Goal: Information Seeking & Learning: Compare options

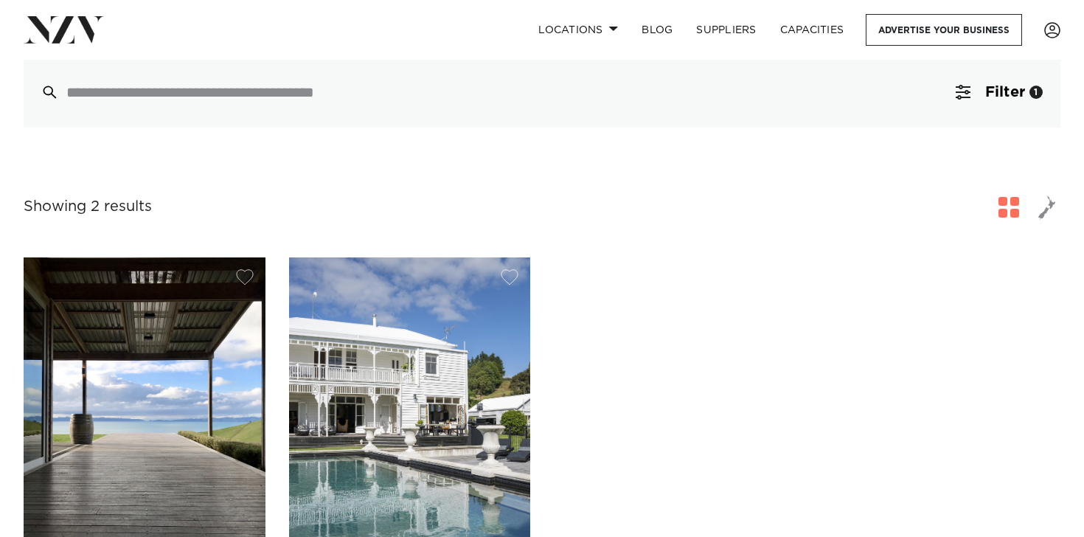
scroll to position [283, 0]
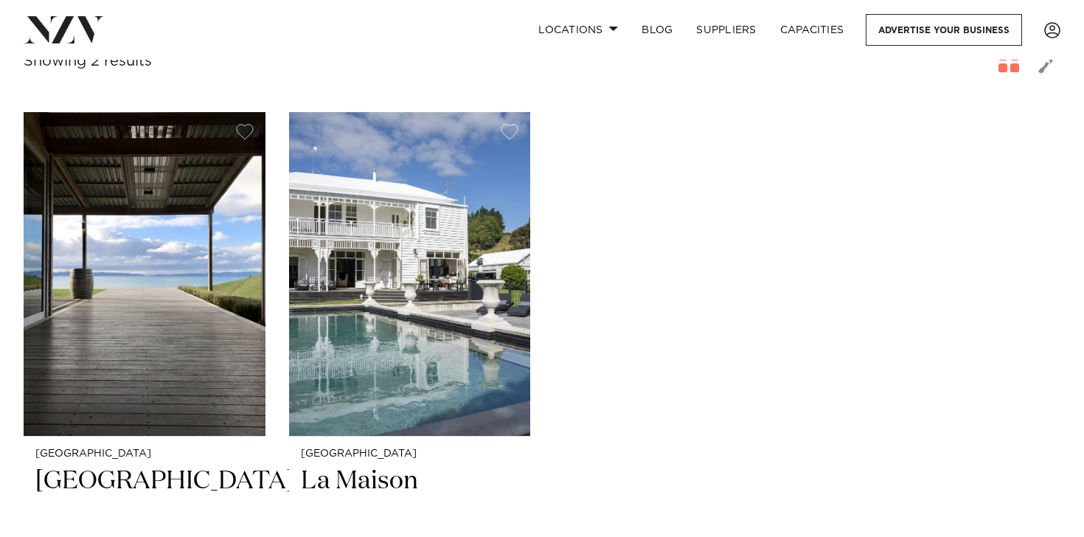
click at [676, 255] on div "[GEOGRAPHIC_DATA] [GEOGRAPHIC_DATA] [GEOGRAPHIC_DATA] is not simply a place to …" at bounding box center [542, 422] width 1037 height 620
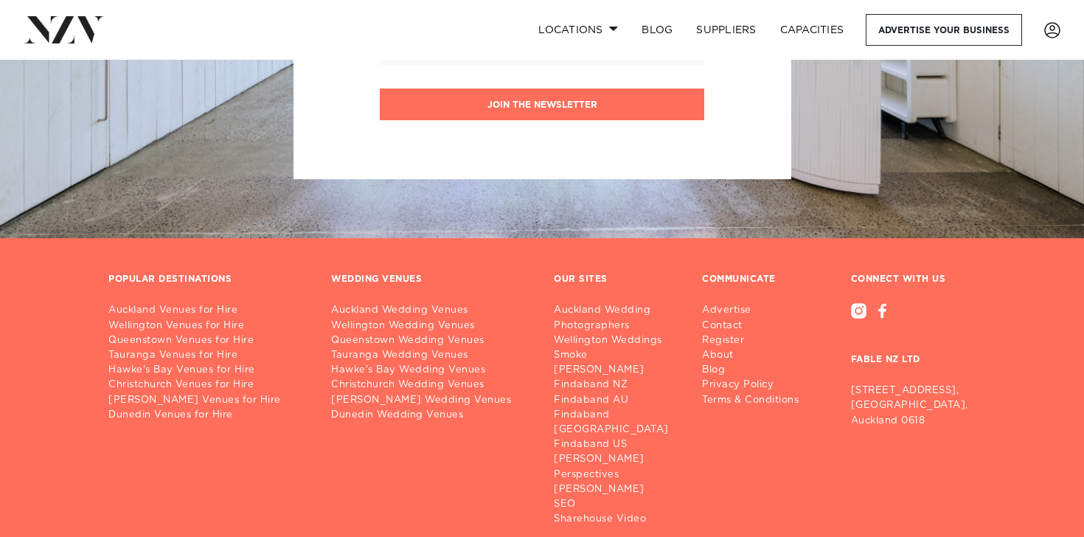
scroll to position [1431, 0]
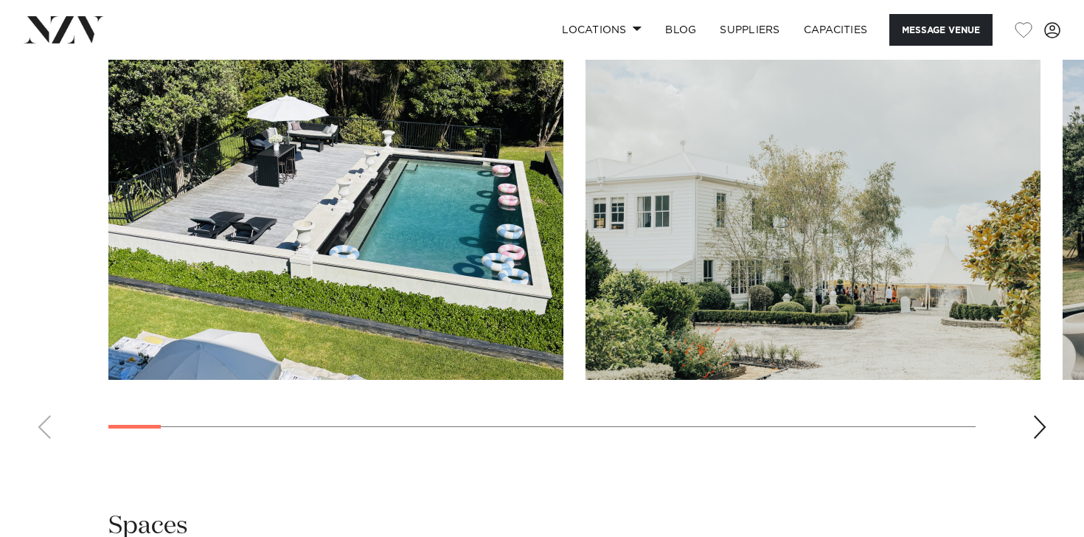
scroll to position [1360, 0]
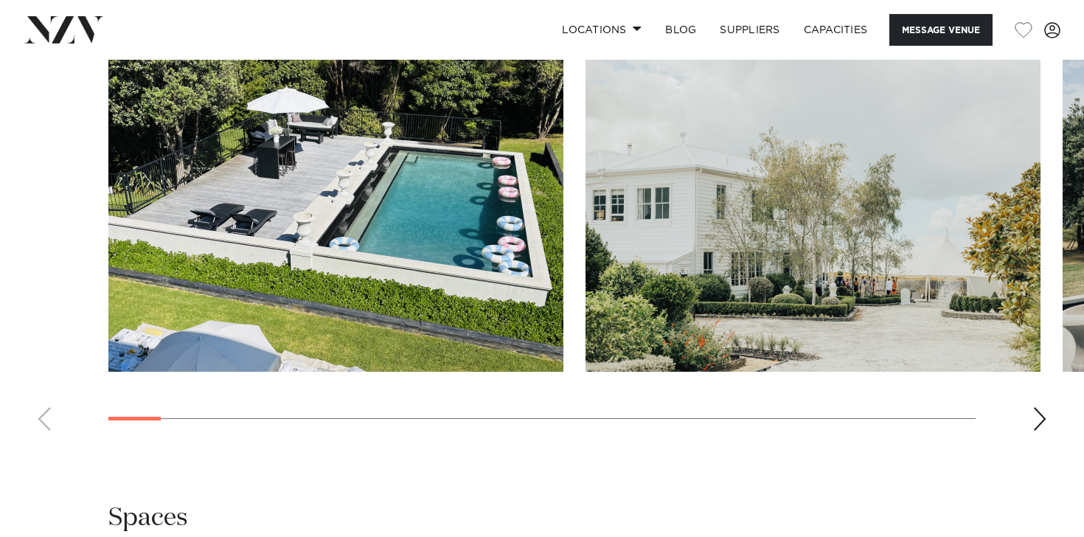
click at [1036, 409] on div "Next slide" at bounding box center [1040, 419] width 15 height 24
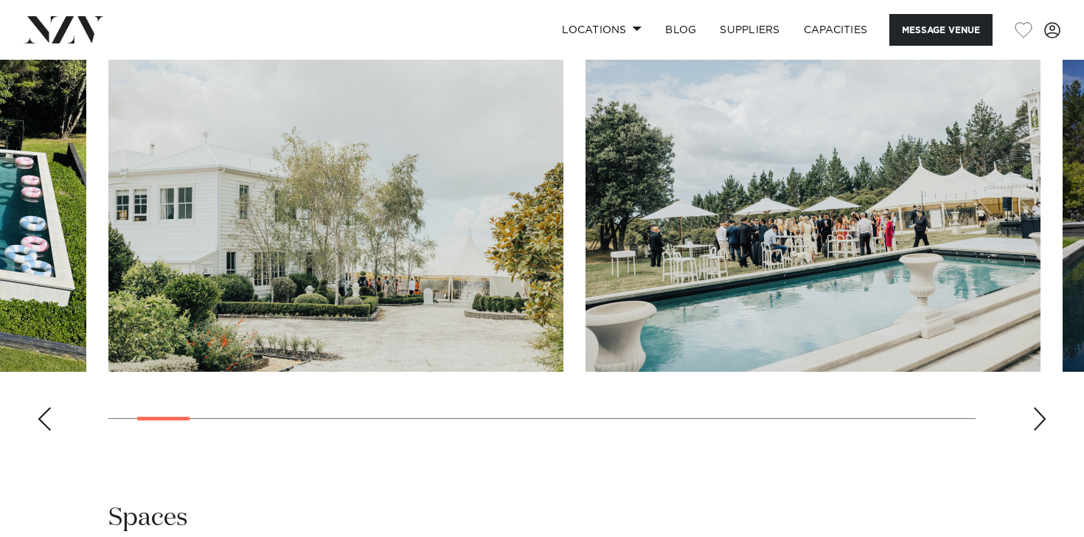
click at [1036, 409] on div "Next slide" at bounding box center [1040, 419] width 15 height 24
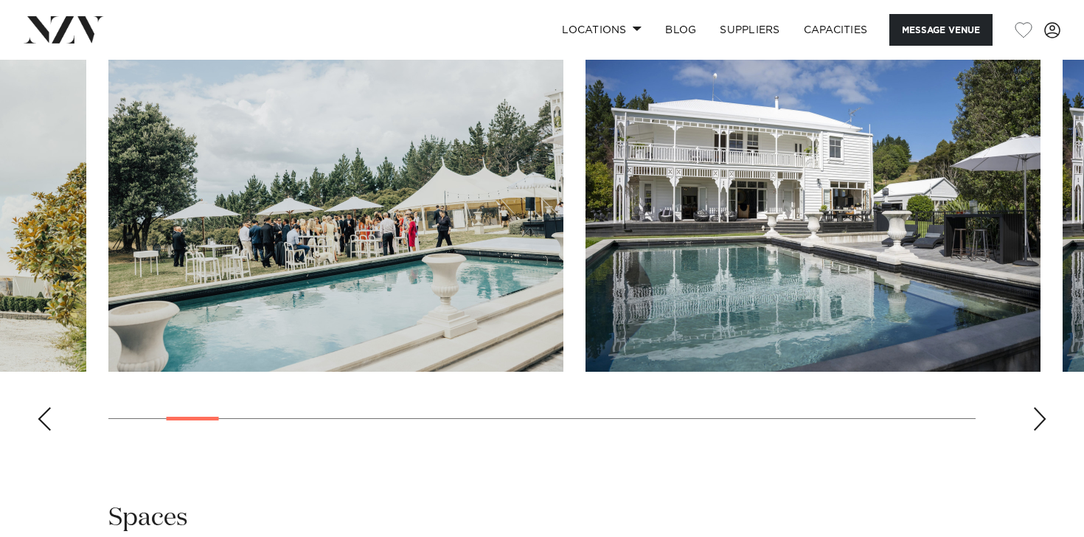
click at [1036, 409] on div "Next slide" at bounding box center [1040, 419] width 15 height 24
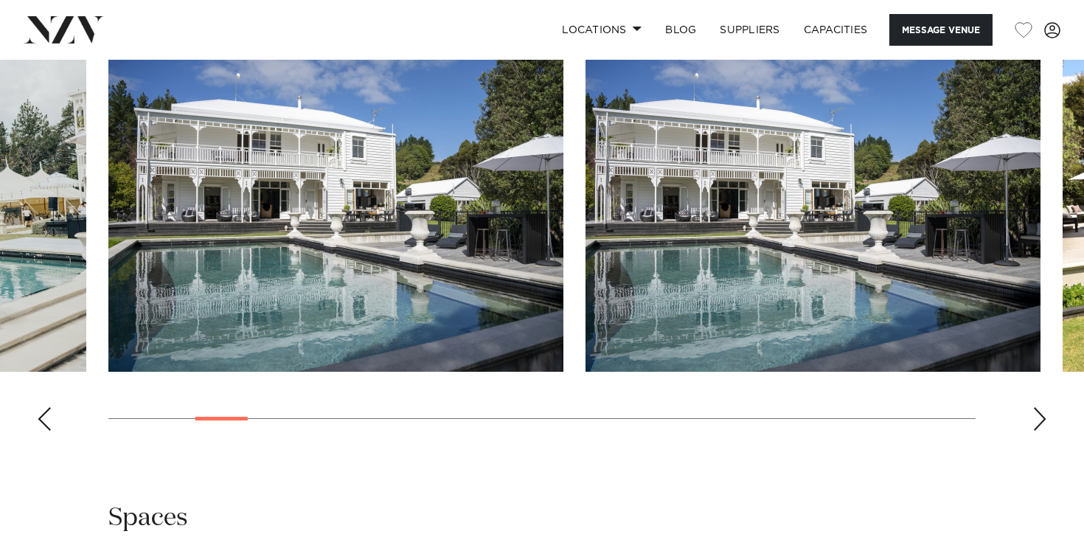
click at [1036, 409] on div "Next slide" at bounding box center [1040, 419] width 15 height 24
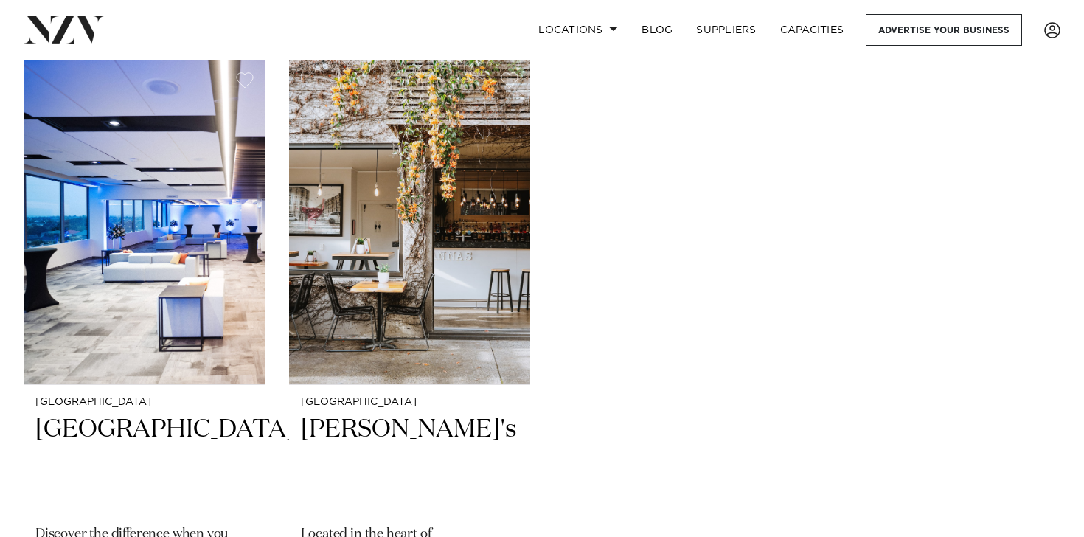
scroll to position [8360, 0]
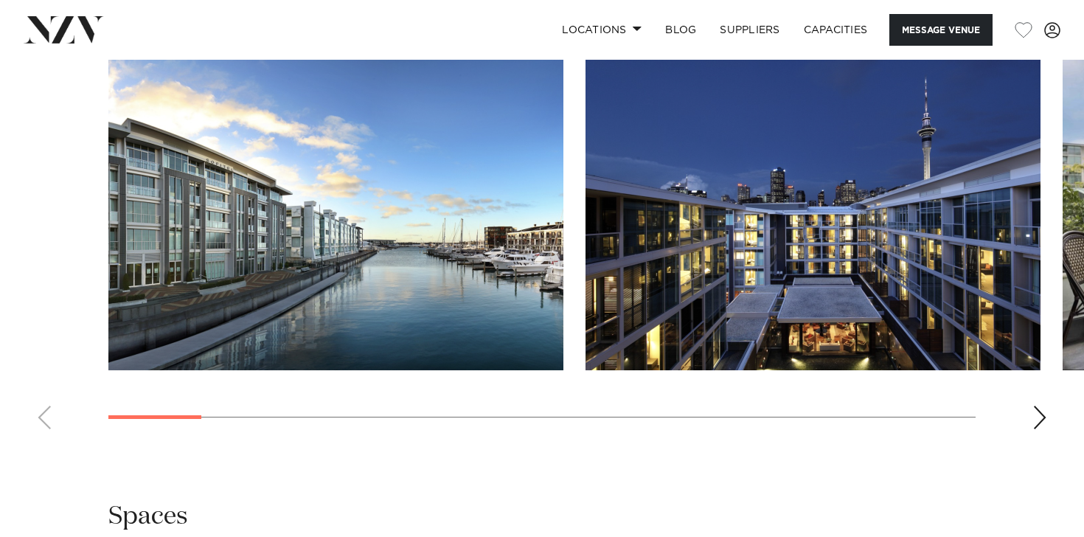
scroll to position [1609, 0]
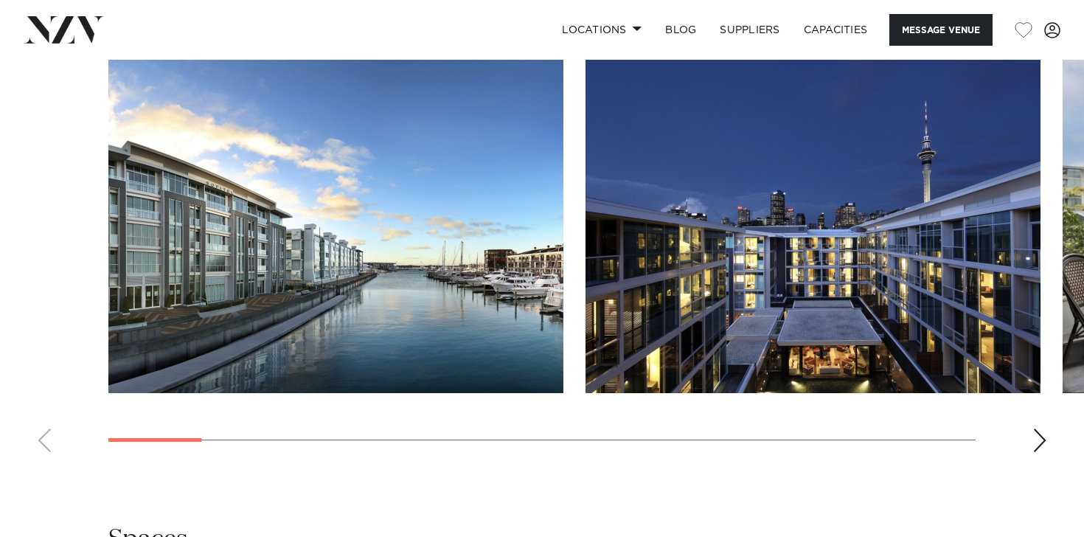
click at [1046, 452] on div "Next slide" at bounding box center [1040, 441] width 15 height 24
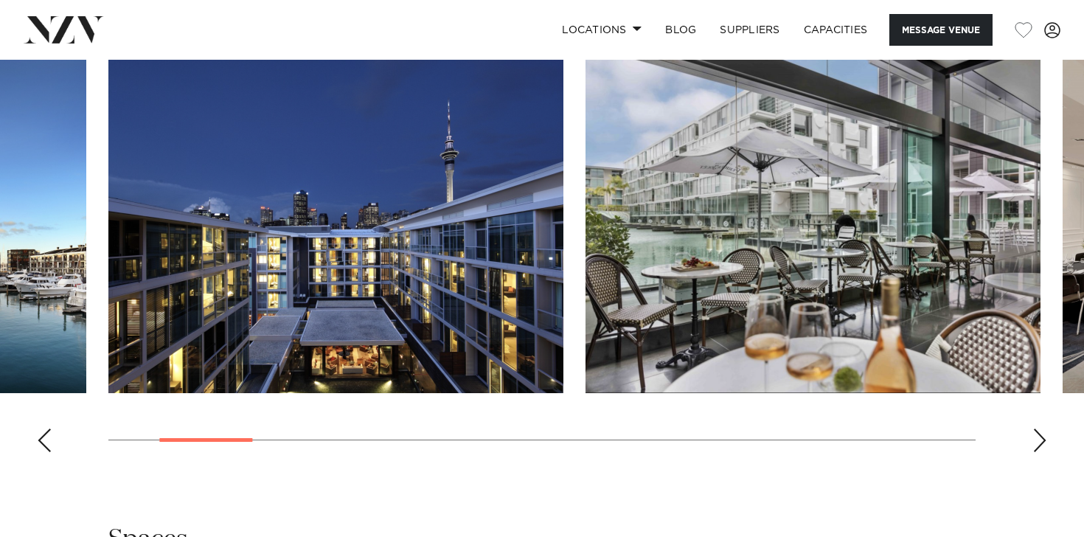
click at [1046, 452] on div "Next slide" at bounding box center [1040, 441] width 15 height 24
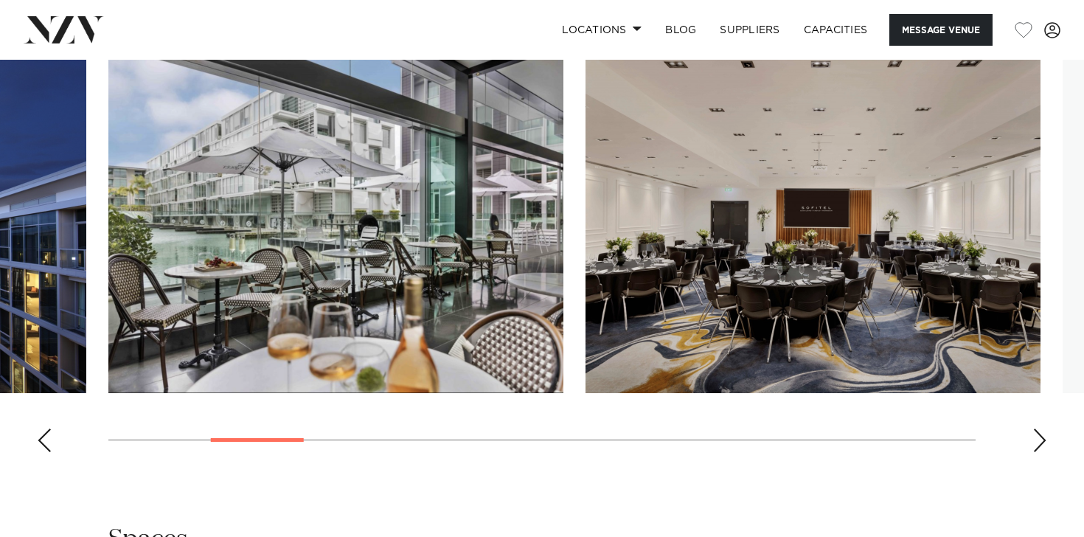
click at [1046, 452] on div "Next slide" at bounding box center [1040, 441] width 15 height 24
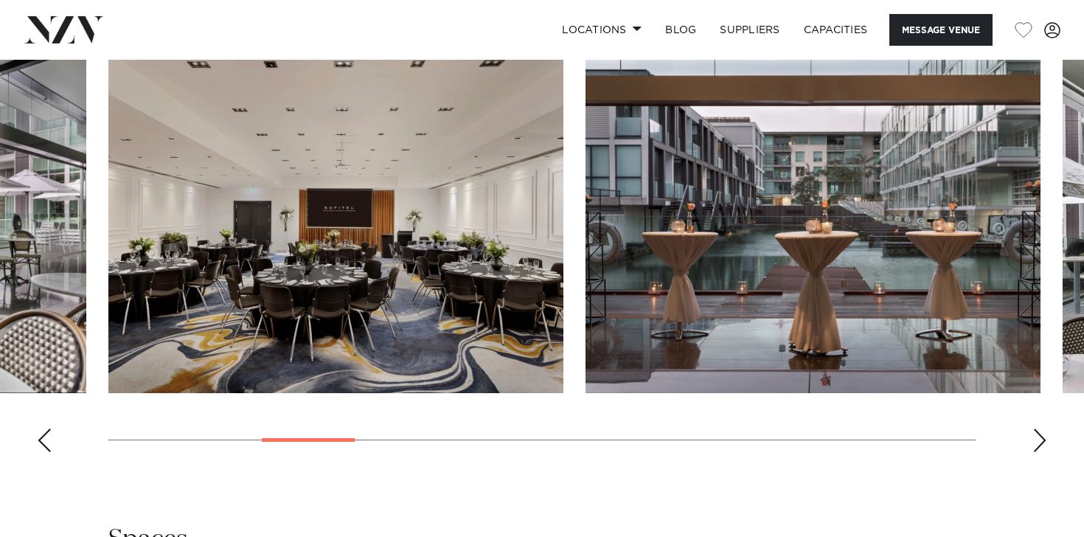
click at [1046, 452] on div "Next slide" at bounding box center [1040, 441] width 15 height 24
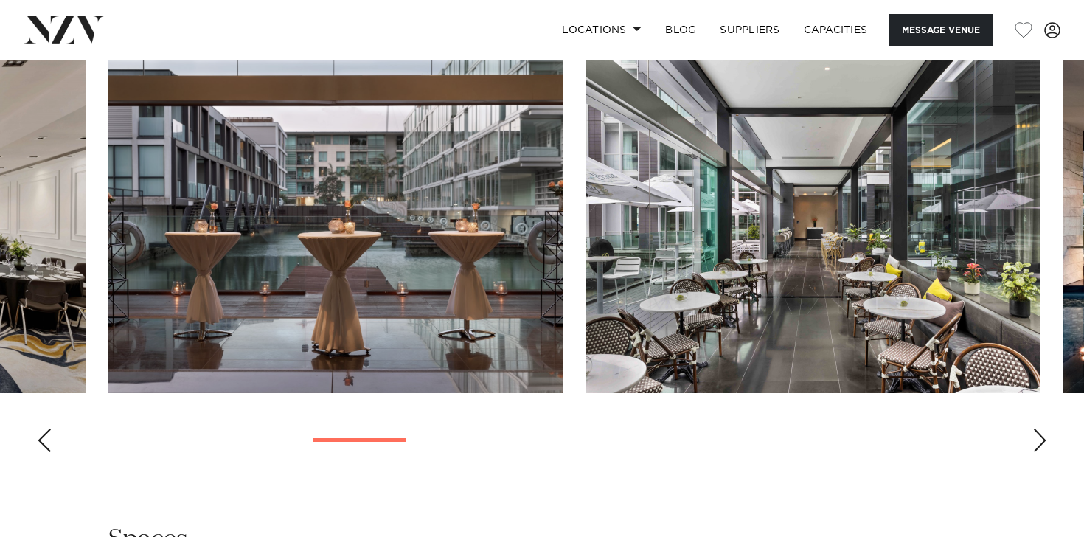
click at [1046, 452] on div "Next slide" at bounding box center [1040, 441] width 15 height 24
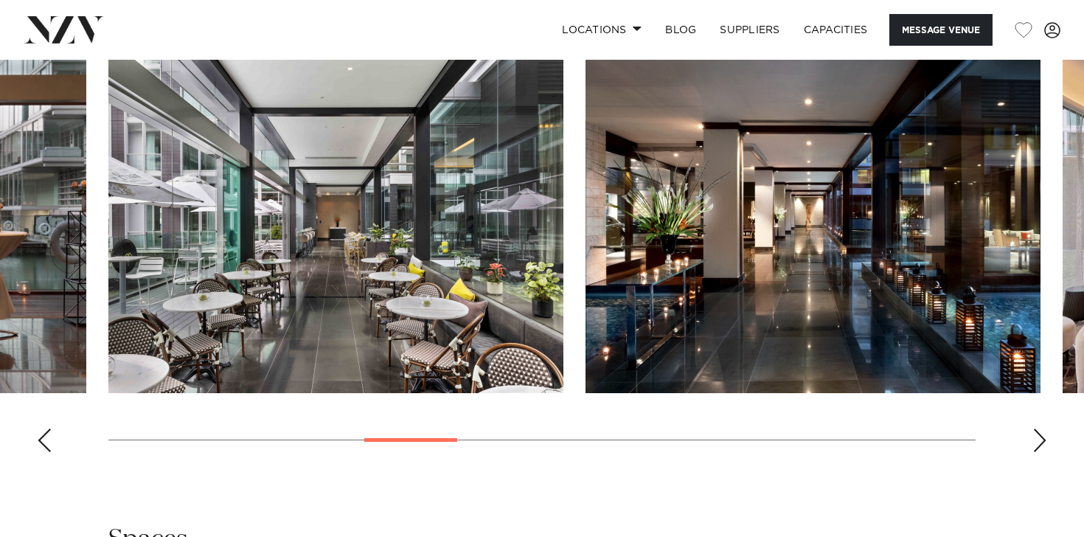
click at [1046, 452] on div "Next slide" at bounding box center [1040, 441] width 15 height 24
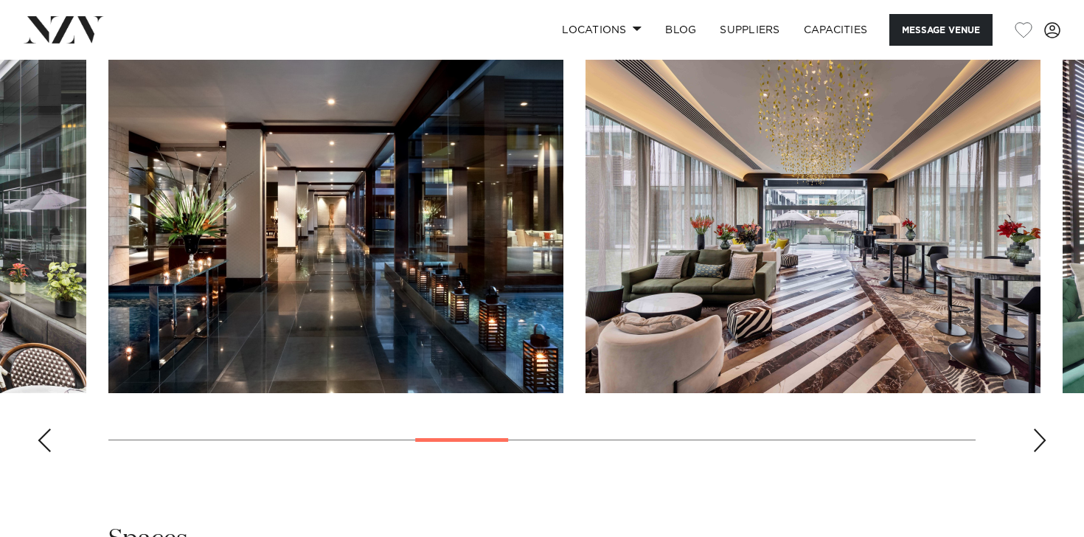
click at [1046, 452] on div "Next slide" at bounding box center [1040, 441] width 15 height 24
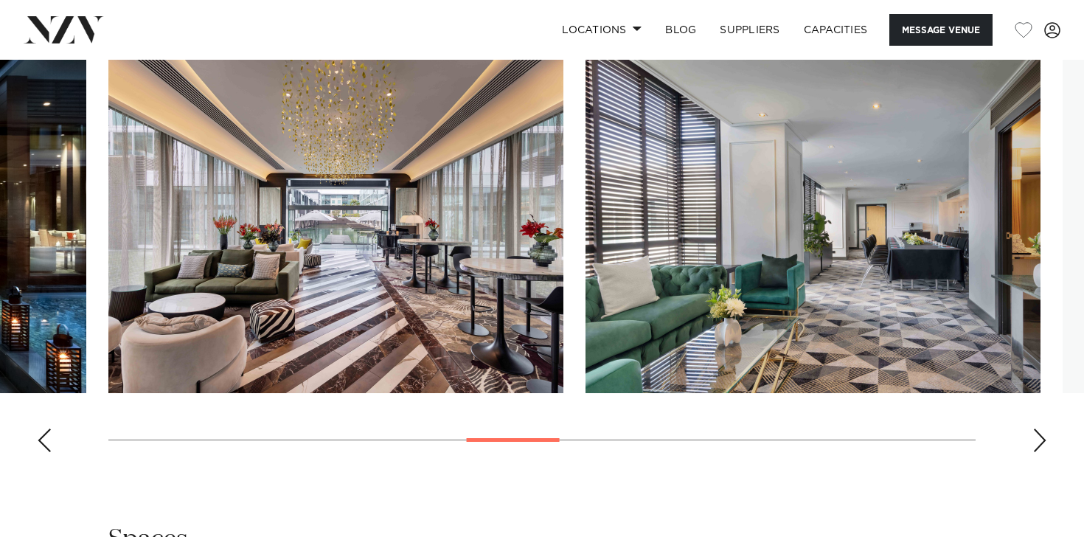
click at [1046, 452] on div "Next slide" at bounding box center [1040, 441] width 15 height 24
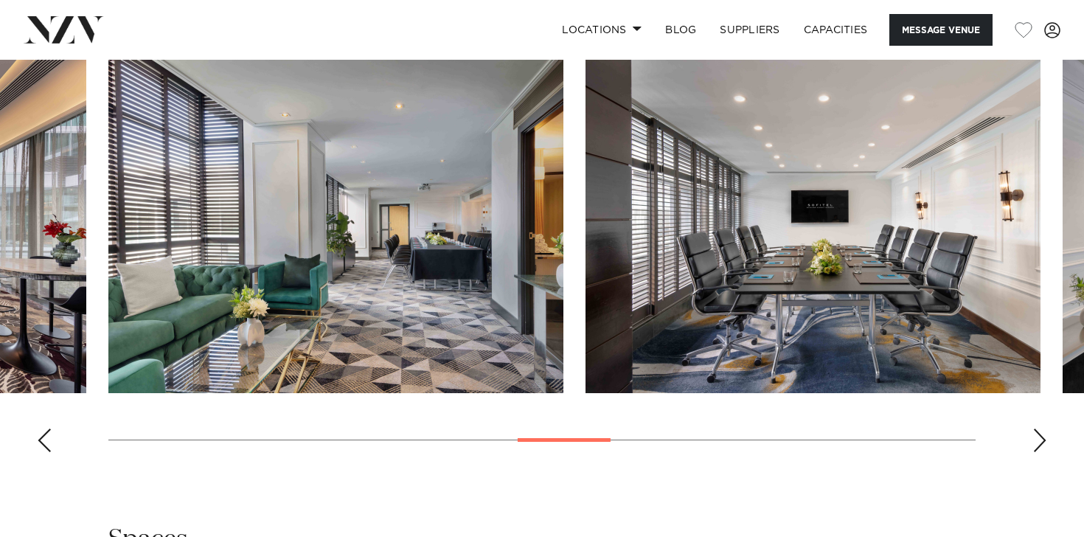
click at [1046, 452] on div "Next slide" at bounding box center [1040, 441] width 15 height 24
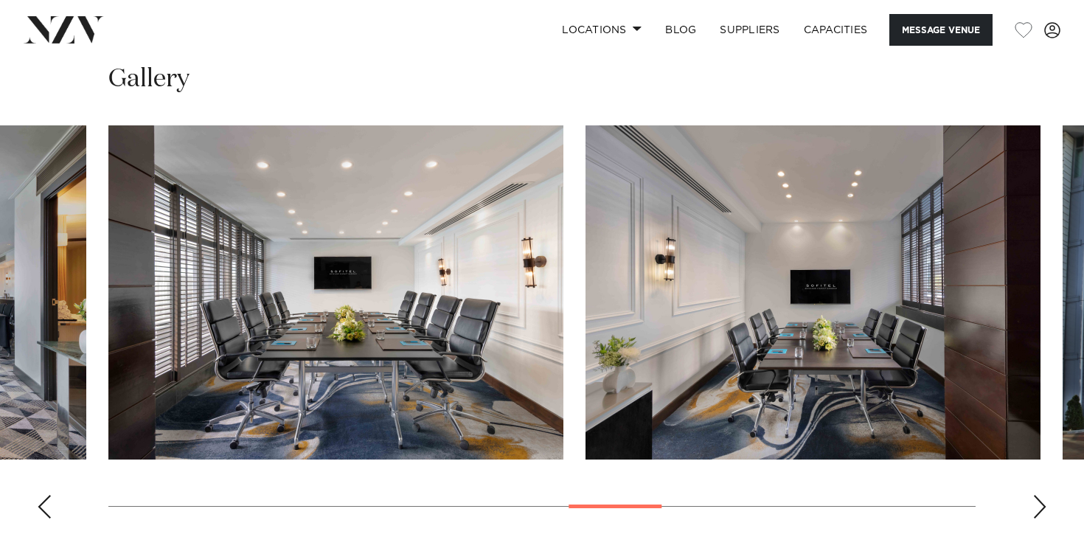
scroll to position [1375, 0]
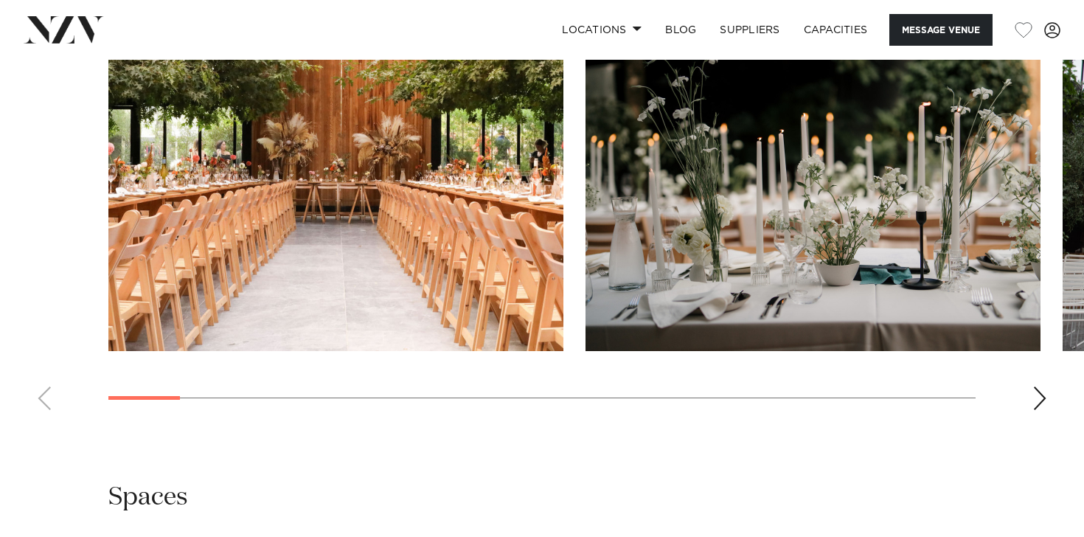
scroll to position [1517, 0]
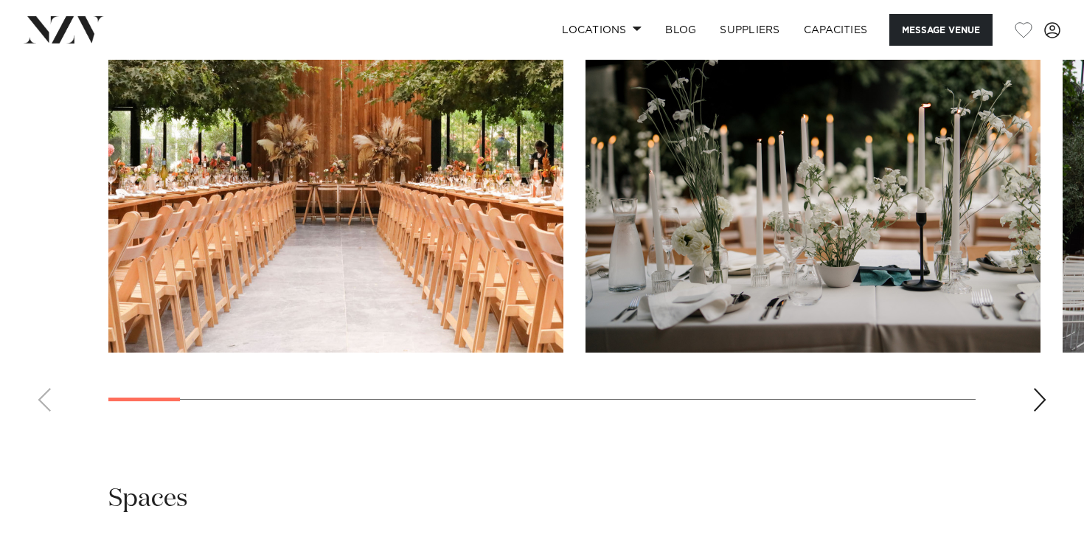
click at [1046, 399] on div "Next slide" at bounding box center [1040, 400] width 15 height 24
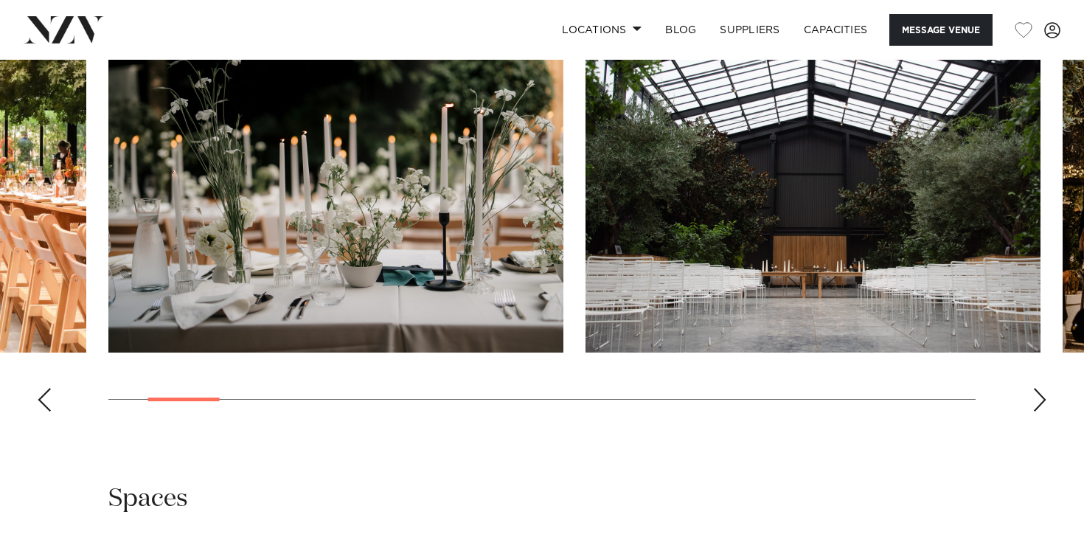
click at [1046, 399] on div "Next slide" at bounding box center [1040, 400] width 15 height 24
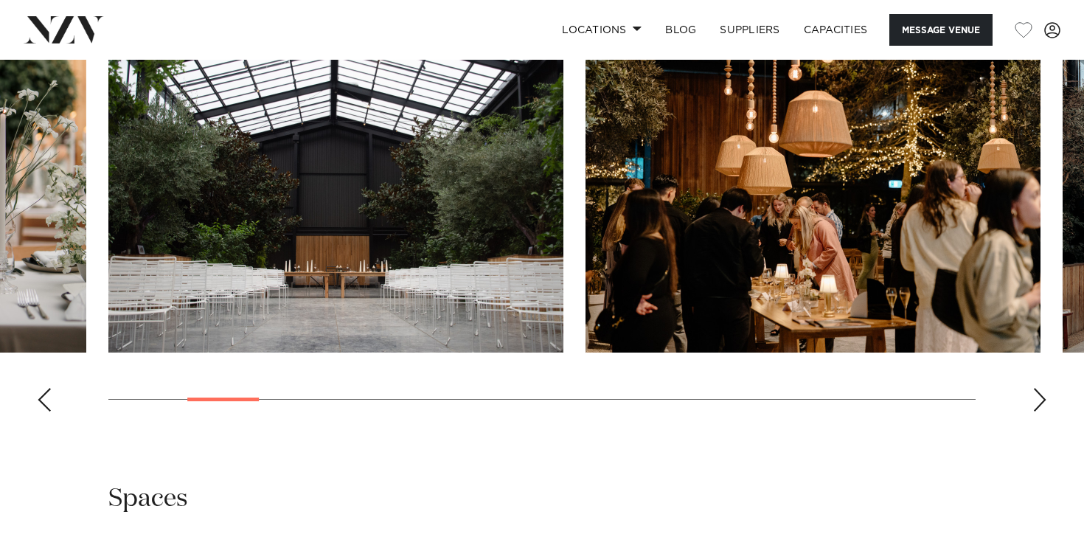
click at [1046, 399] on div "Next slide" at bounding box center [1040, 400] width 15 height 24
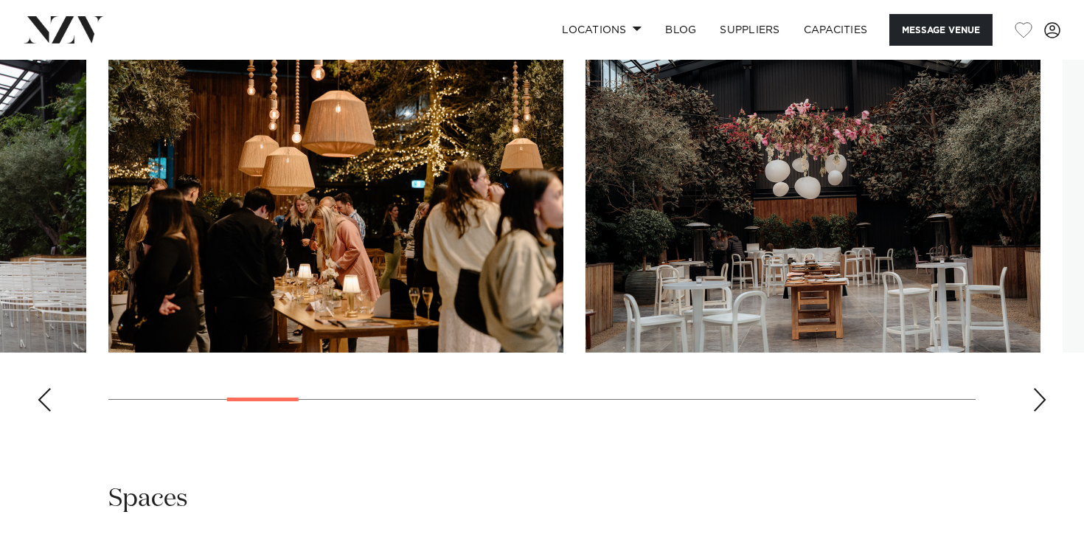
click at [1046, 399] on div "Next slide" at bounding box center [1040, 400] width 15 height 24
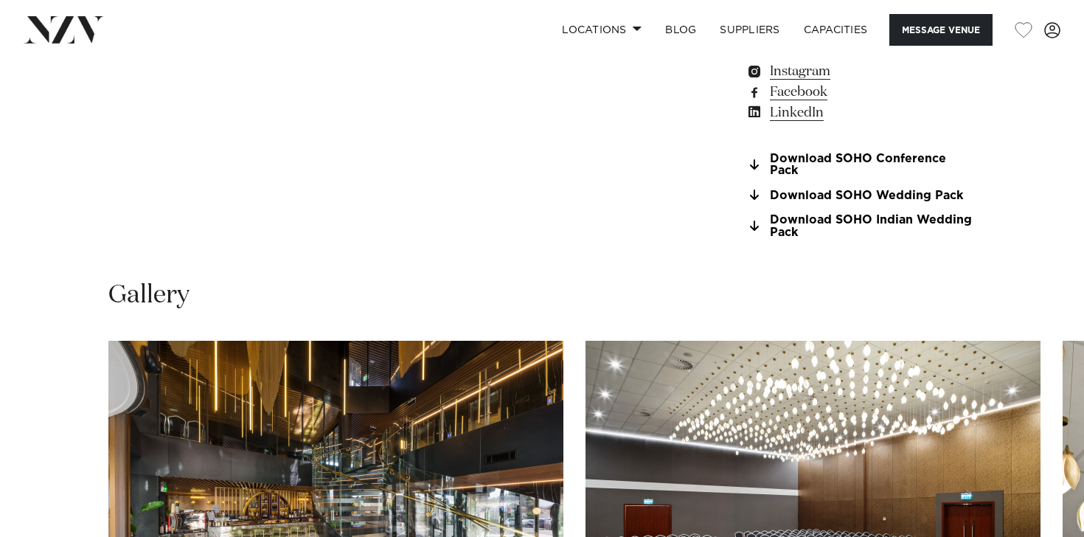
scroll to position [1540, 0]
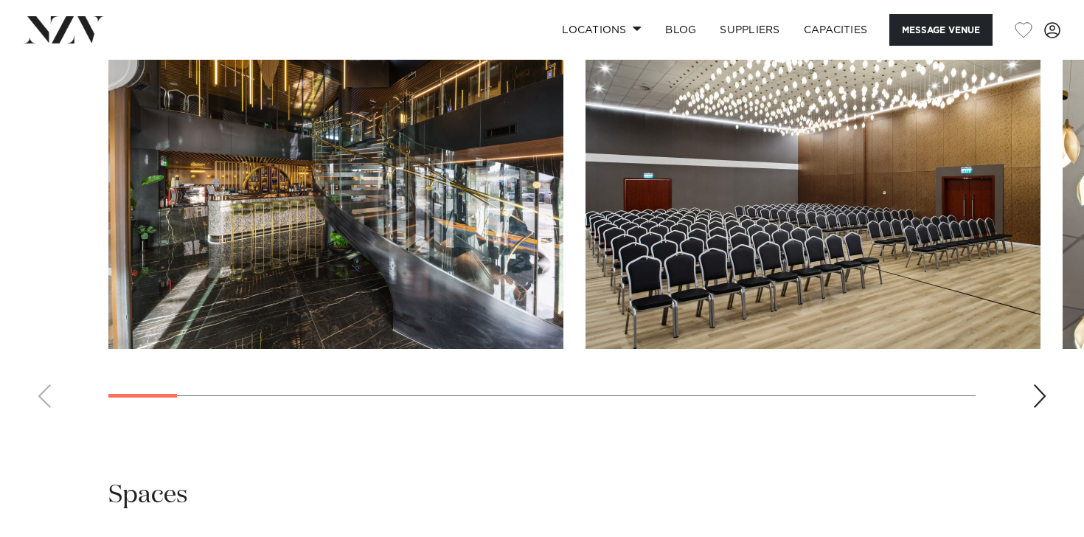
click at [1036, 384] on div "Next slide" at bounding box center [1040, 396] width 15 height 24
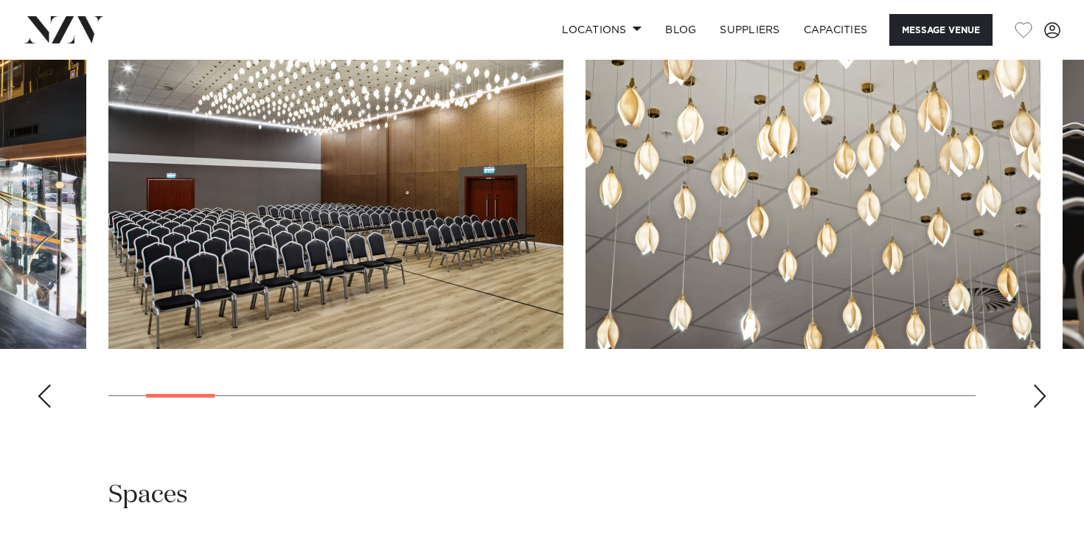
click at [1036, 384] on div "Next slide" at bounding box center [1040, 396] width 15 height 24
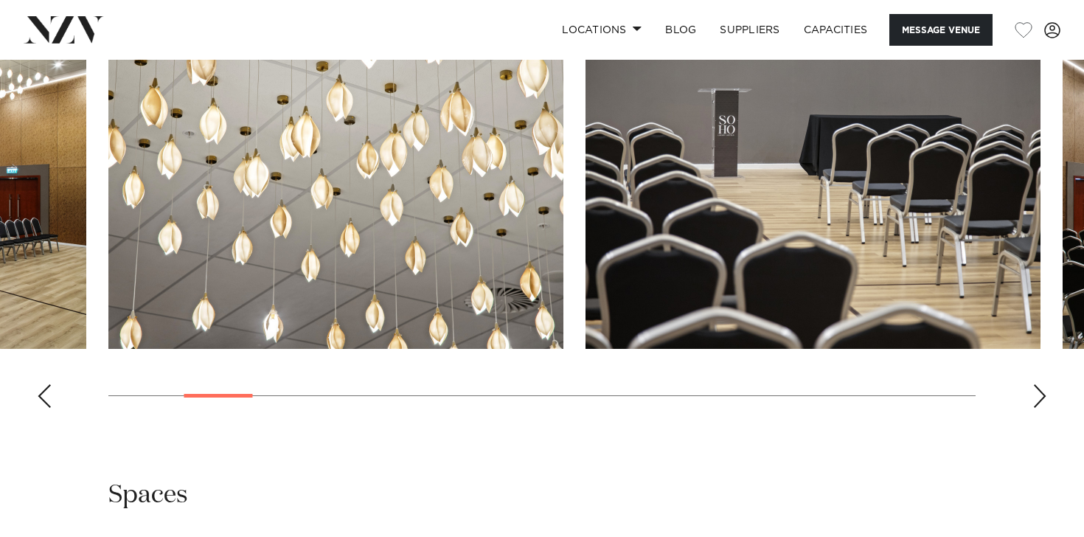
click at [1036, 384] on div "Next slide" at bounding box center [1040, 396] width 15 height 24
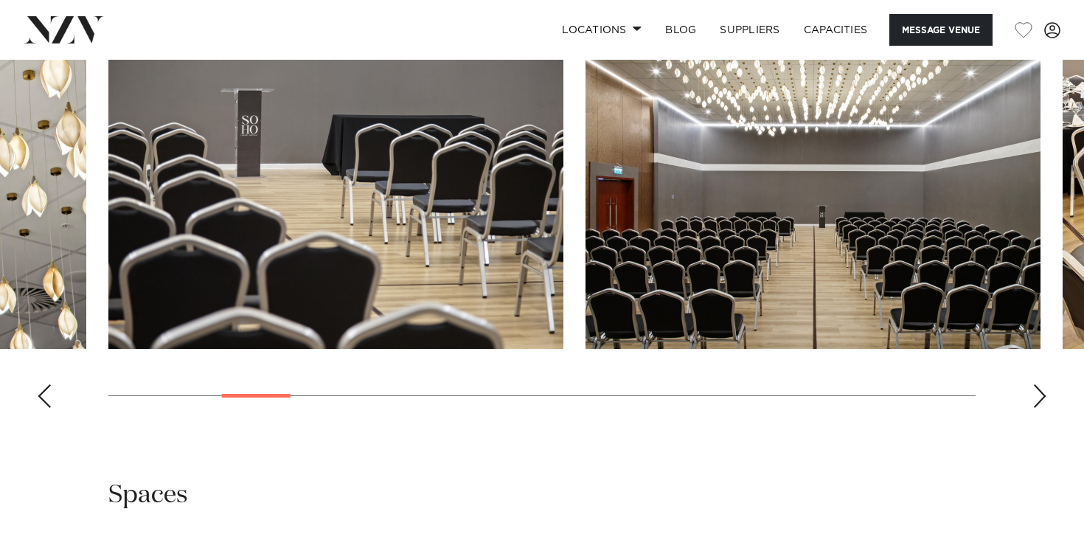
click at [1036, 384] on div "Next slide" at bounding box center [1040, 396] width 15 height 24
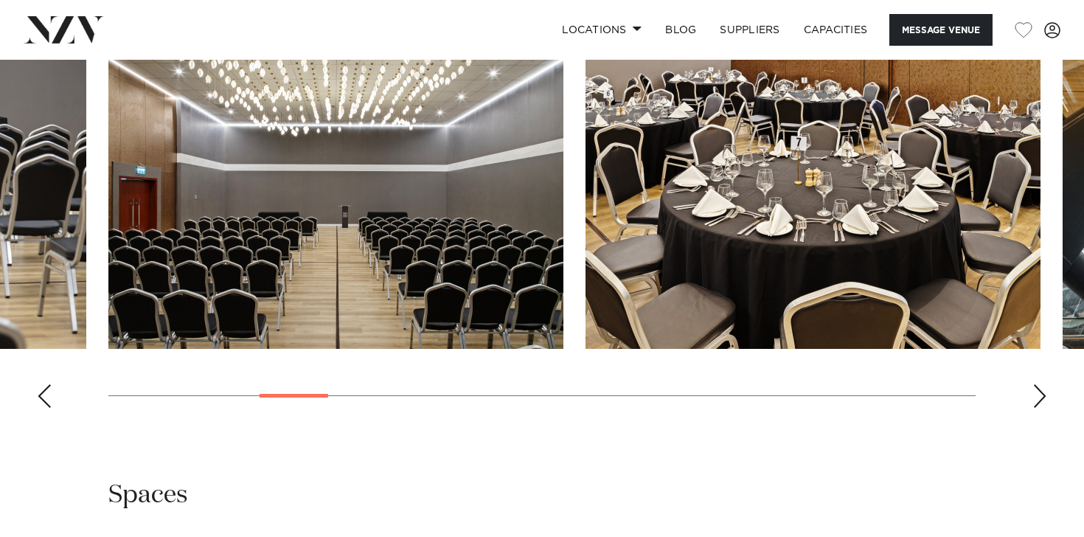
click at [1036, 384] on div "Next slide" at bounding box center [1040, 396] width 15 height 24
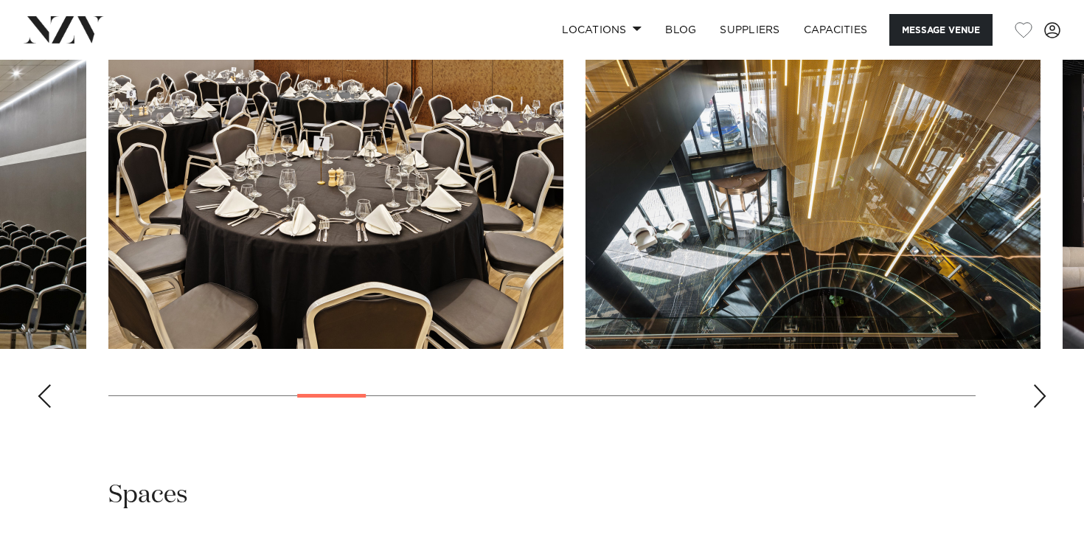
click at [1036, 384] on div "Next slide" at bounding box center [1040, 396] width 15 height 24
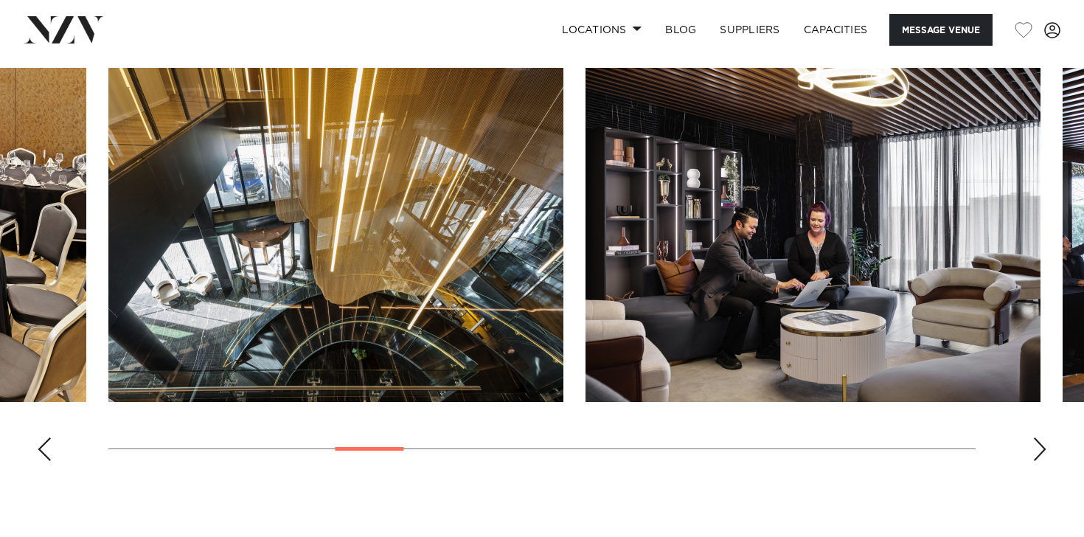
scroll to position [1430, 0]
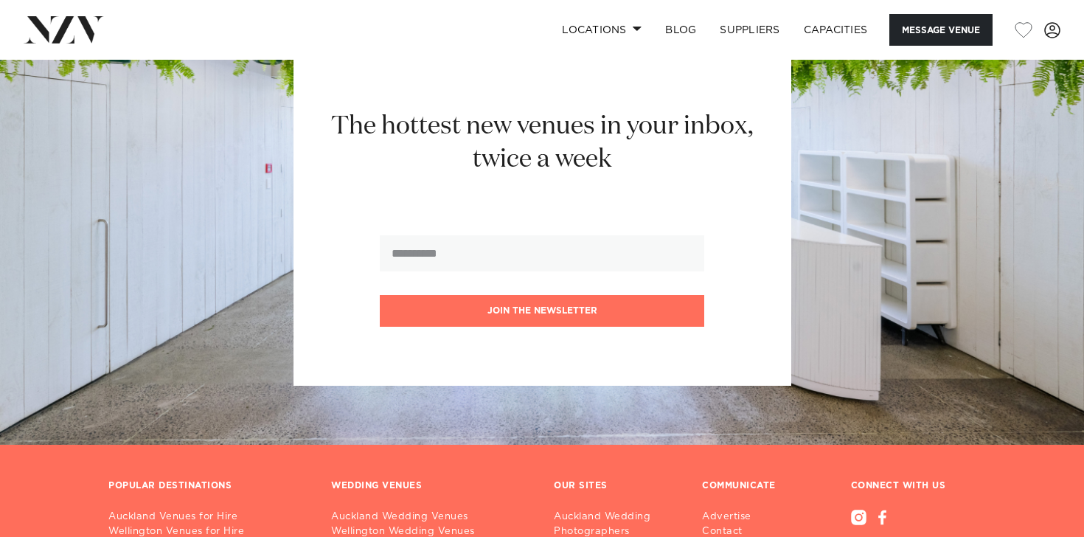
scroll to position [2437, 0]
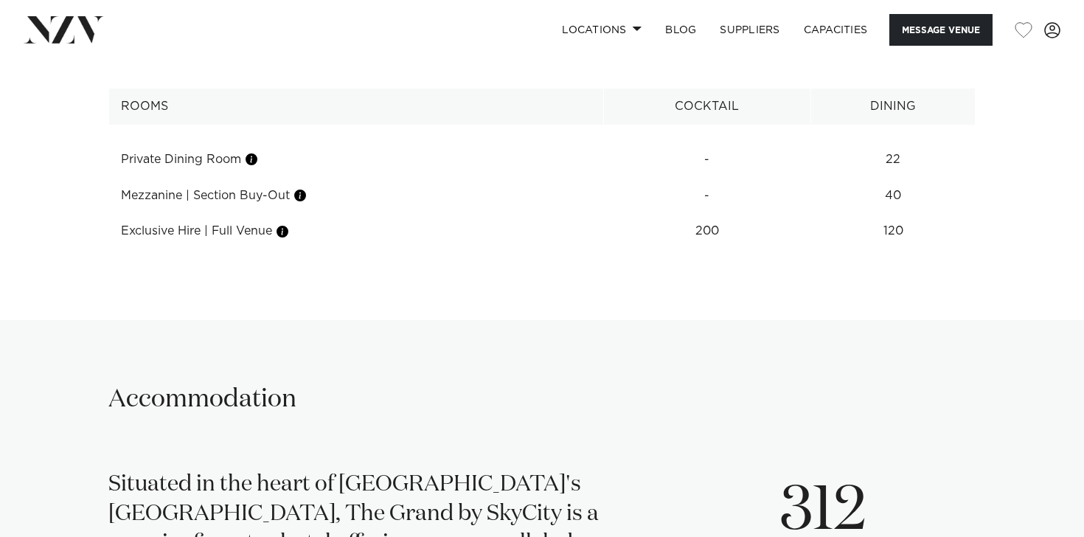
scroll to position [2050, 0]
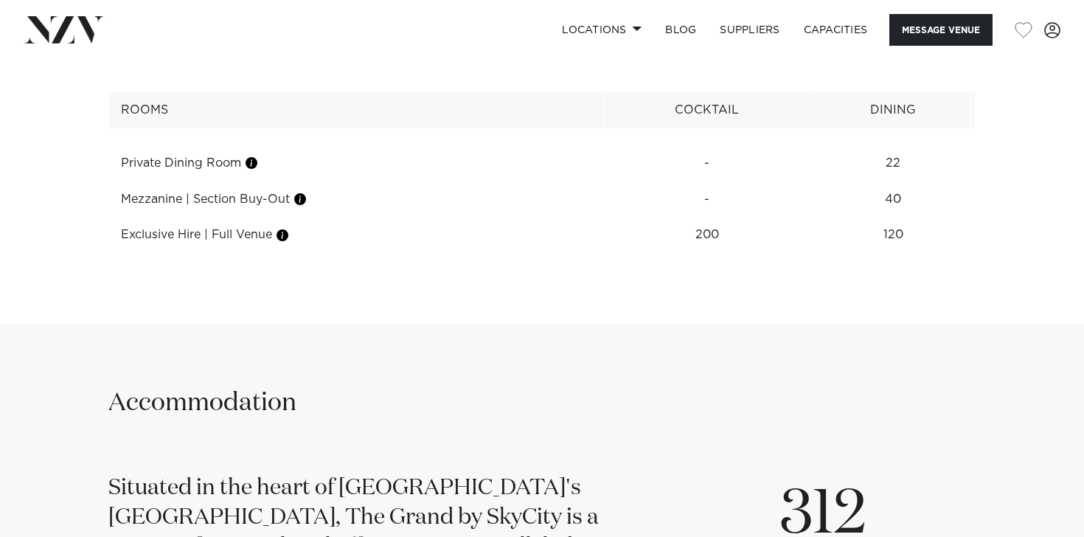
click at [290, 238] on div at bounding box center [295, 237] width 11 height 41
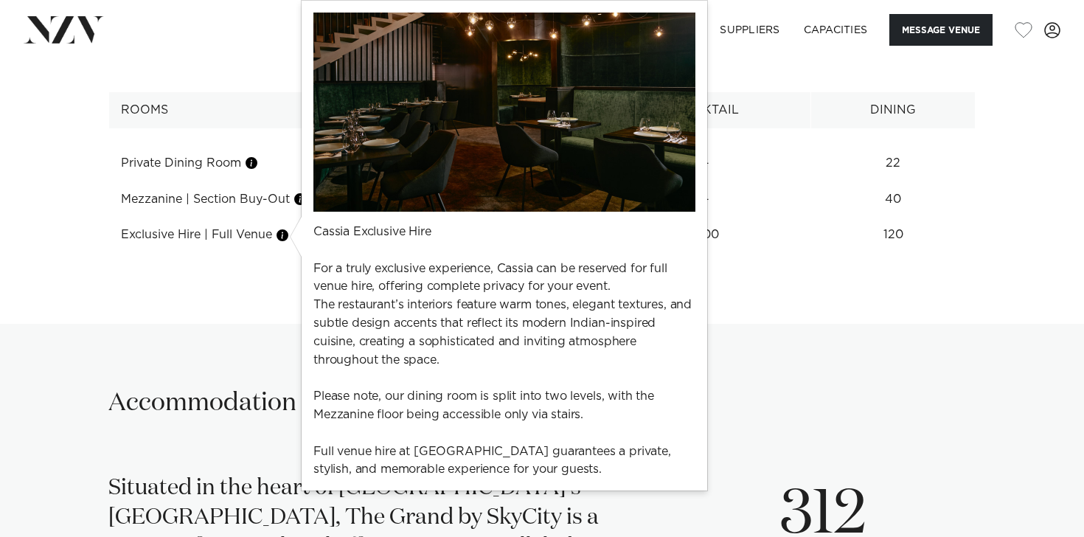
click at [283, 238] on button "button" at bounding box center [282, 235] width 15 height 15
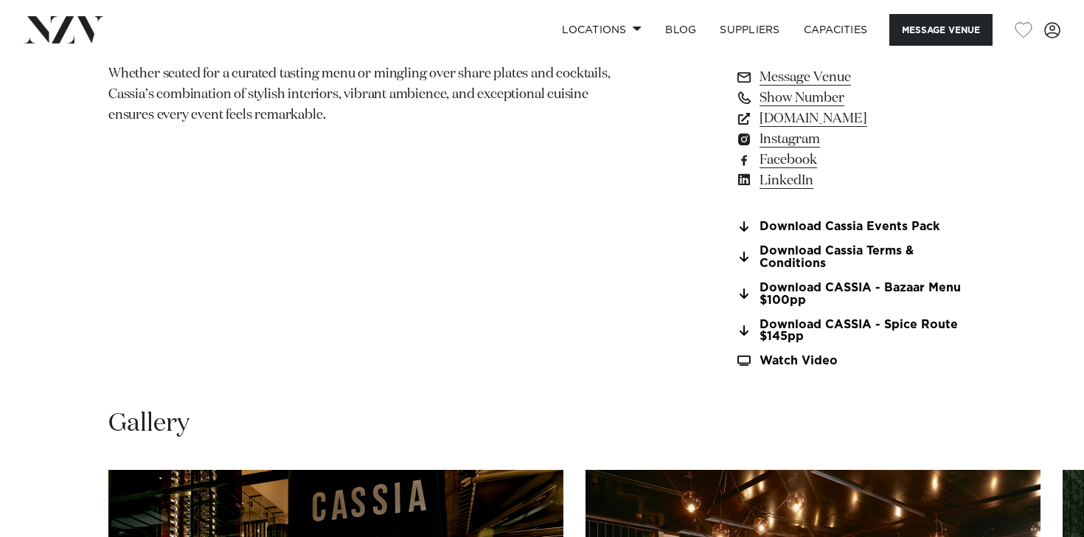
scroll to position [766, 0]
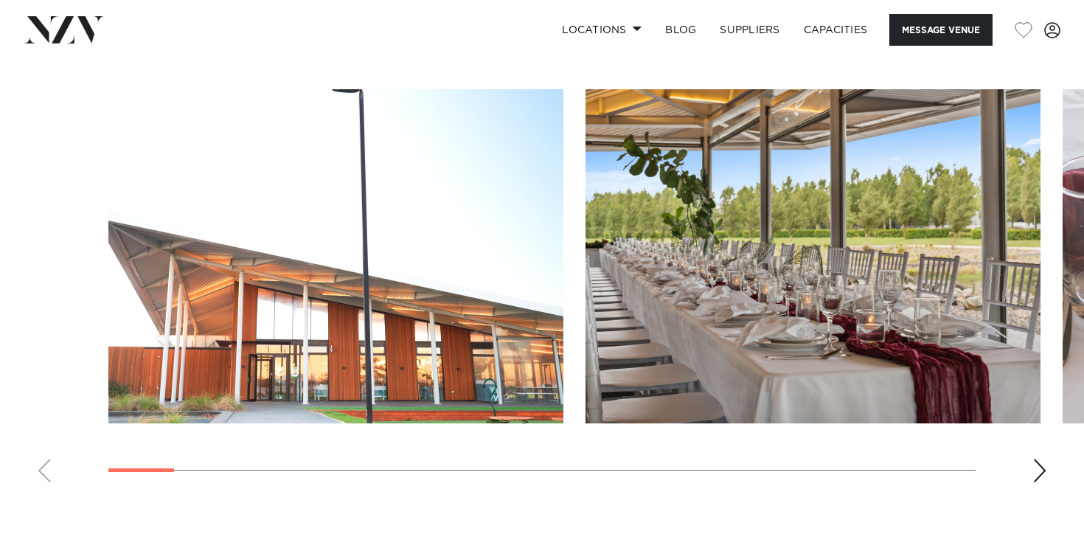
scroll to position [1332, 0]
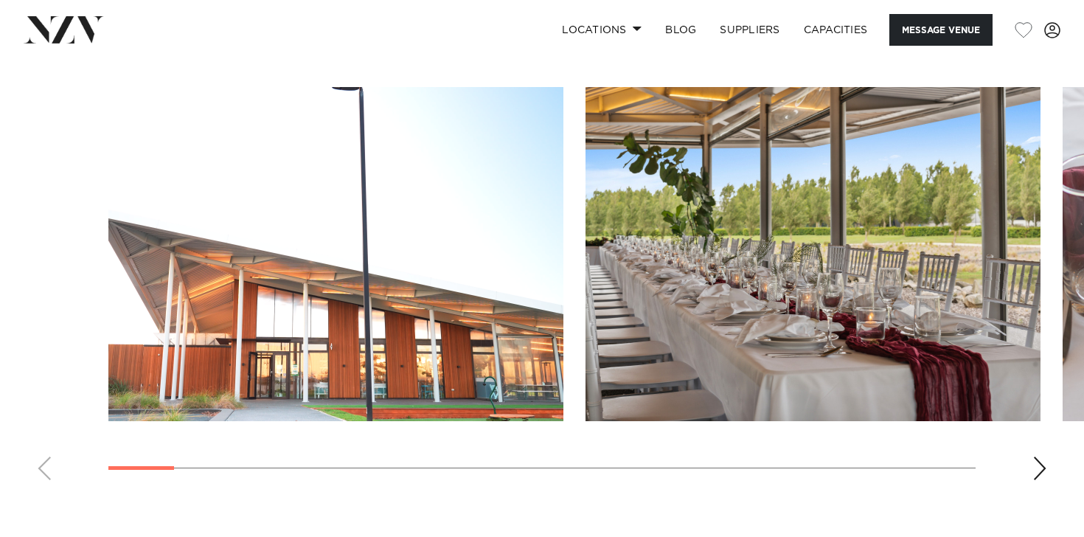
click at [1053, 470] on swiper-container at bounding box center [542, 289] width 1084 height 405
click at [1049, 465] on swiper-container at bounding box center [542, 289] width 1084 height 405
click at [1045, 468] on div "Next slide" at bounding box center [1040, 469] width 15 height 24
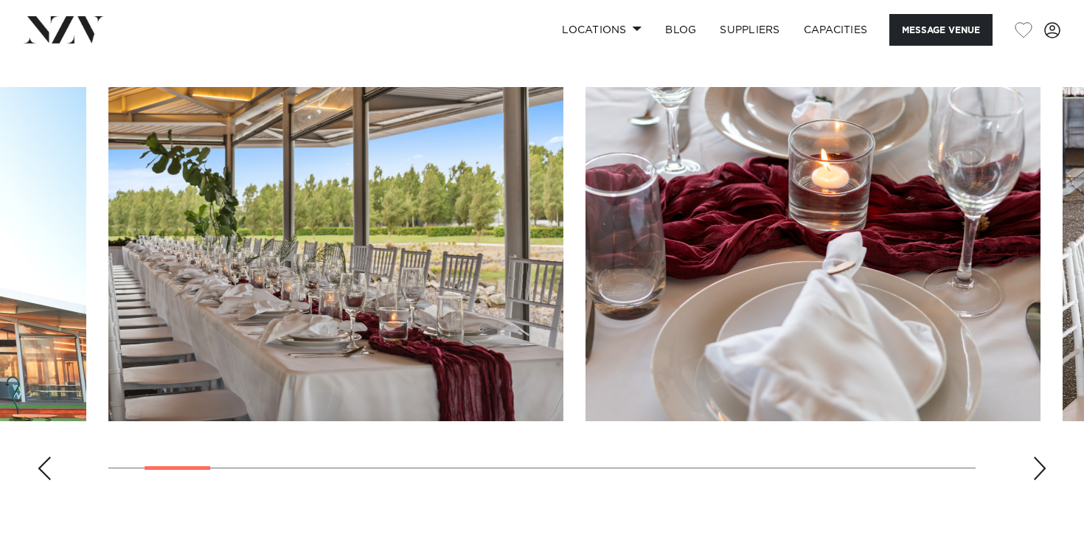
click at [1045, 468] on div "Next slide" at bounding box center [1040, 469] width 15 height 24
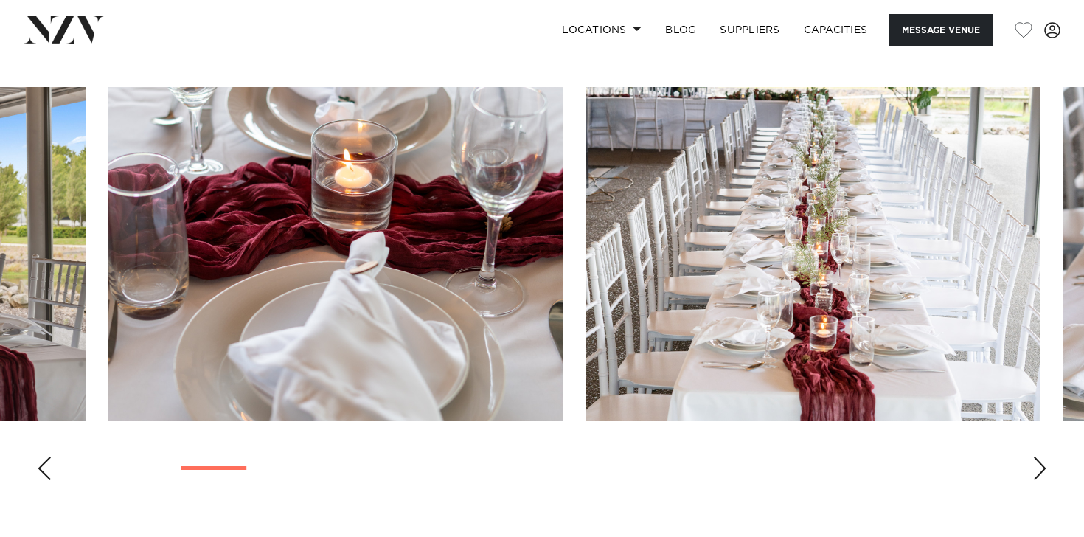
click at [1045, 468] on div "Next slide" at bounding box center [1040, 469] width 15 height 24
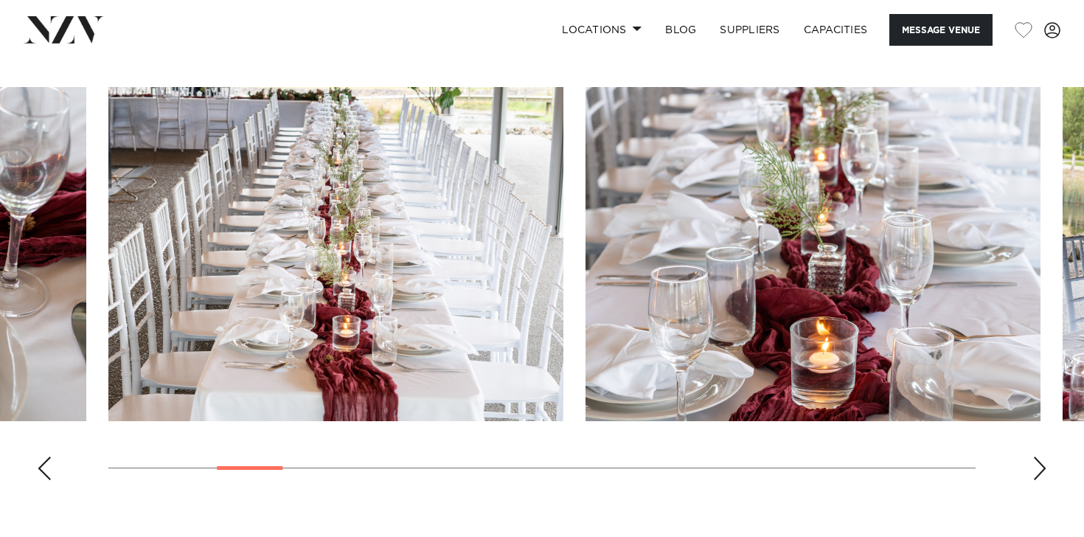
click at [1045, 468] on div "Next slide" at bounding box center [1040, 469] width 15 height 24
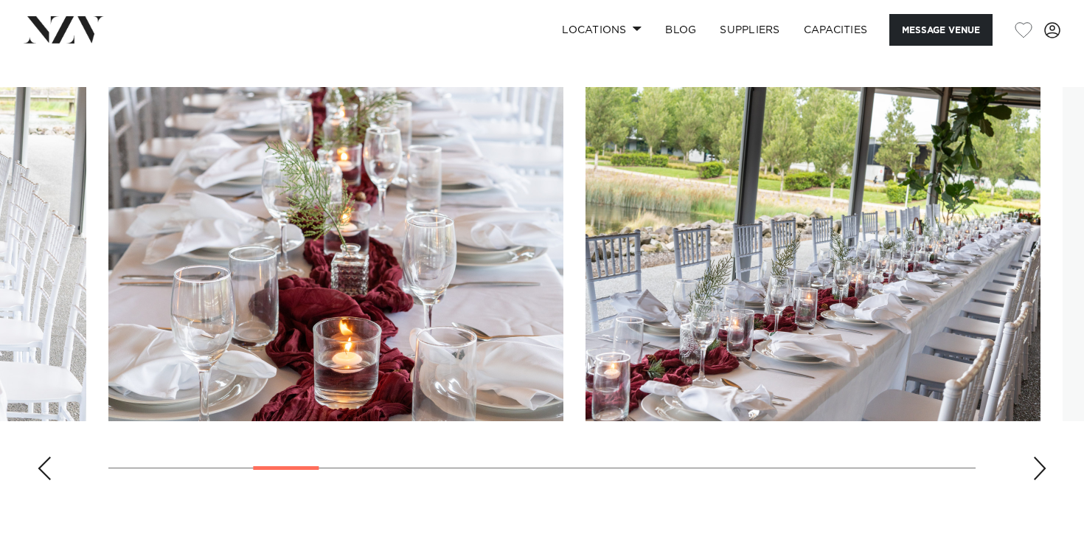
click at [1045, 468] on div "Next slide" at bounding box center [1040, 469] width 15 height 24
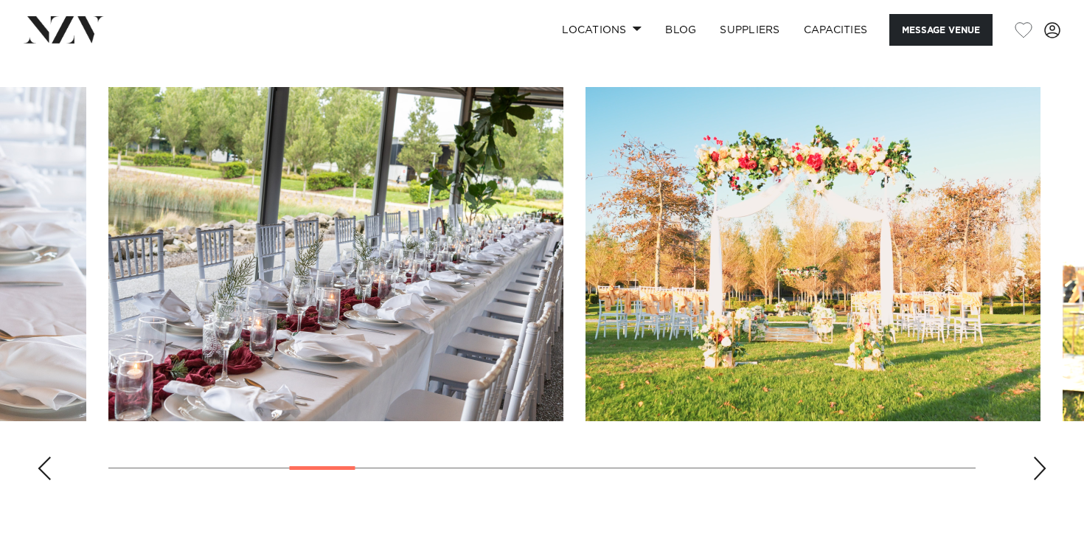
click at [1045, 468] on div "Next slide" at bounding box center [1040, 469] width 15 height 24
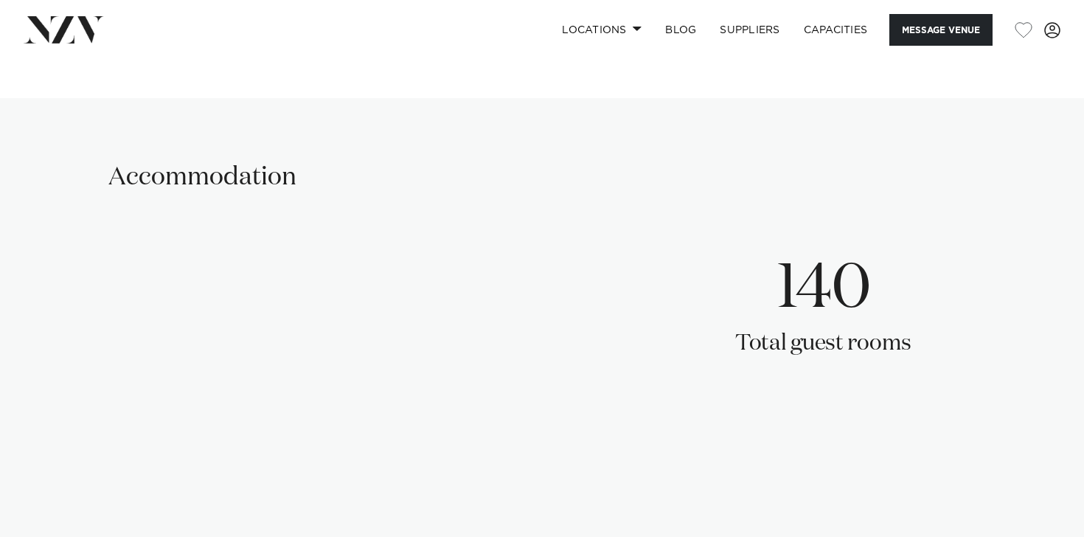
scroll to position [2040, 0]
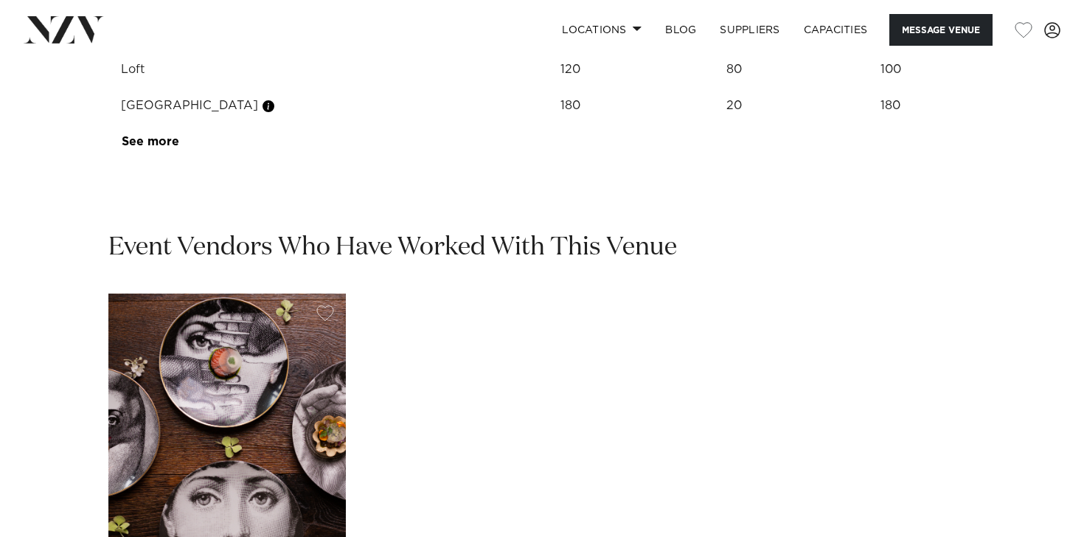
scroll to position [1756, 0]
